Goal: Task Accomplishment & Management: Manage account settings

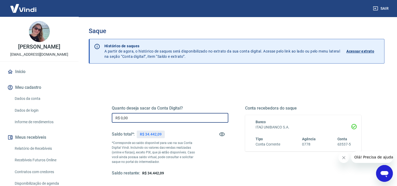
click at [155, 114] on input "R$ 0,00" at bounding box center [170, 118] width 116 height 10
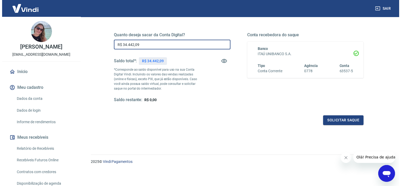
scroll to position [73, 0]
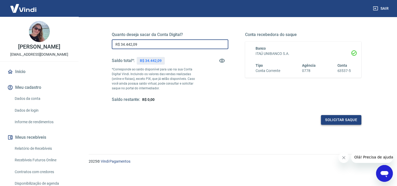
type input "R$ 34.442,09"
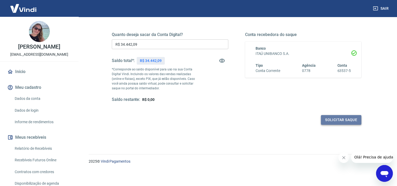
click at [337, 120] on button "Solicitar saque" at bounding box center [341, 120] width 40 height 10
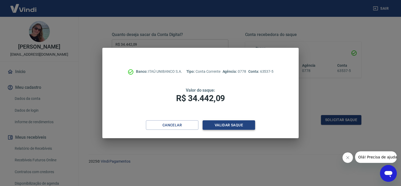
click at [231, 124] on button "Validar saque" at bounding box center [228, 125] width 52 height 10
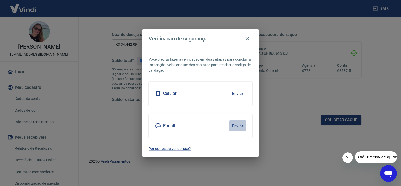
click at [237, 125] on button "Enviar" at bounding box center [237, 125] width 17 height 11
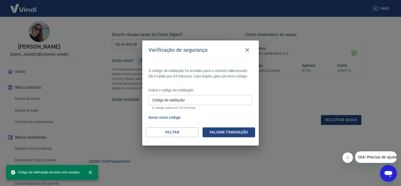
click at [174, 100] on input "Código de validação" at bounding box center [200, 100] width 104 height 10
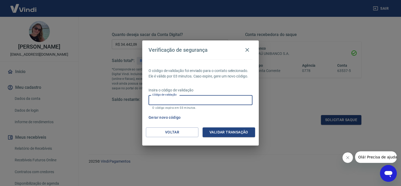
click at [174, 100] on input "Código de validação" at bounding box center [200, 100] width 104 height 10
type input "906367"
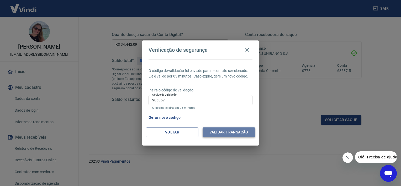
click at [225, 133] on button "Validar transação" at bounding box center [228, 132] width 52 height 10
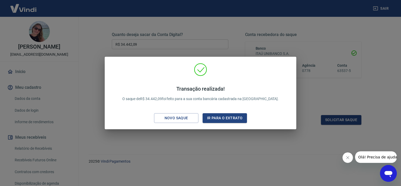
click at [180, 145] on div "Transação realizada! O saque de R$ 34.442,09 foi feito para a sua conta bancári…" at bounding box center [200, 93] width 401 height 186
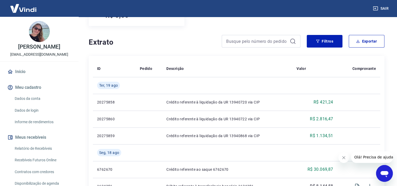
scroll to position [157, 0]
